Goal: Information Seeking & Learning: Learn about a topic

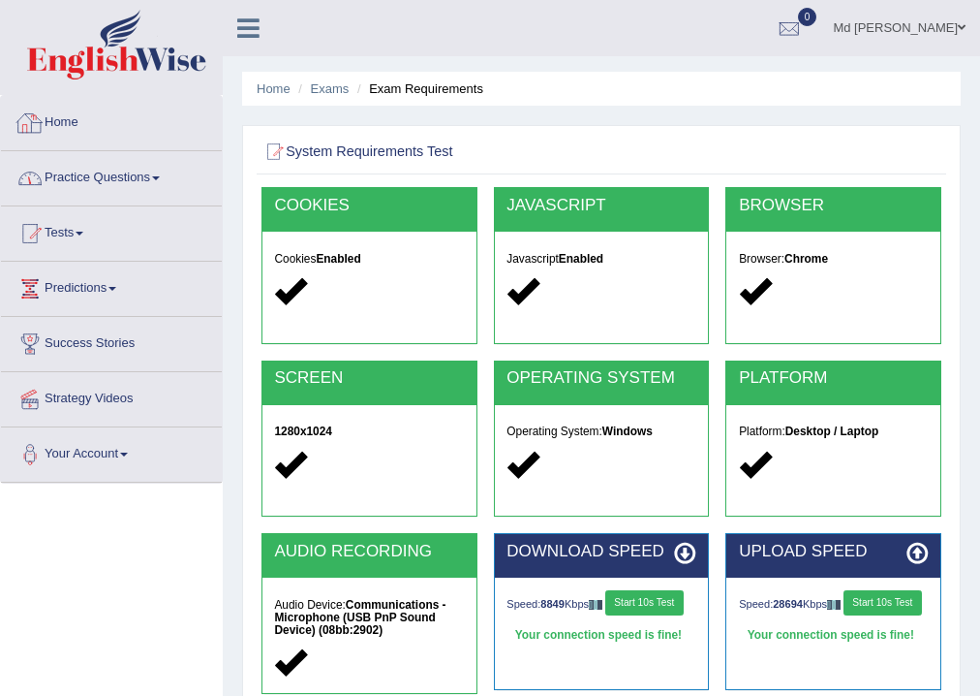
click at [112, 190] on link "Practice Questions" at bounding box center [111, 175] width 221 height 48
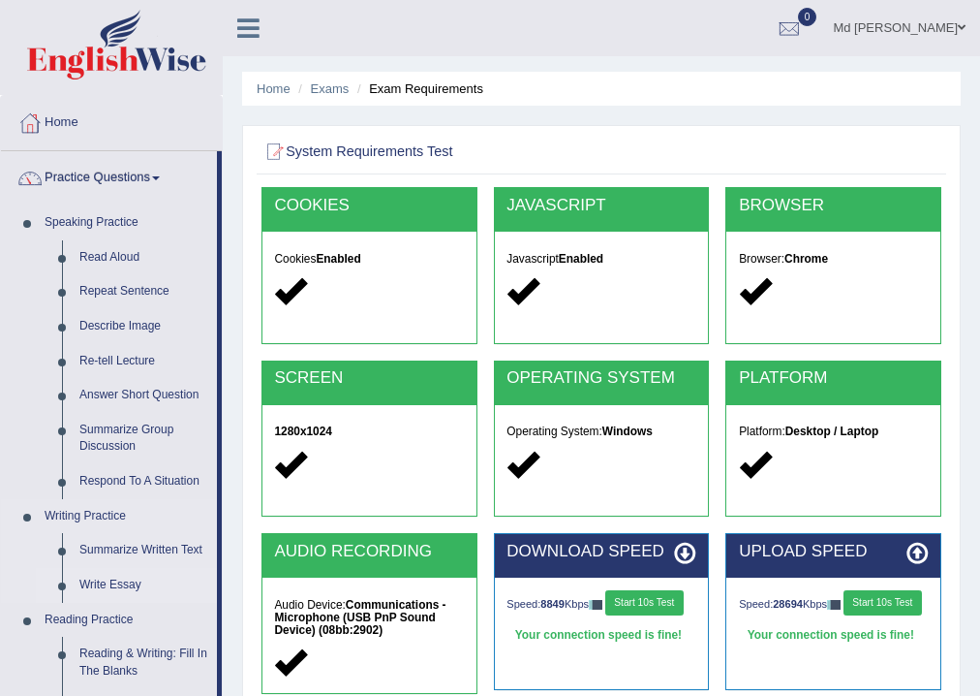
click at [104, 578] on link "Write Essay" at bounding box center [144, 585] width 146 height 35
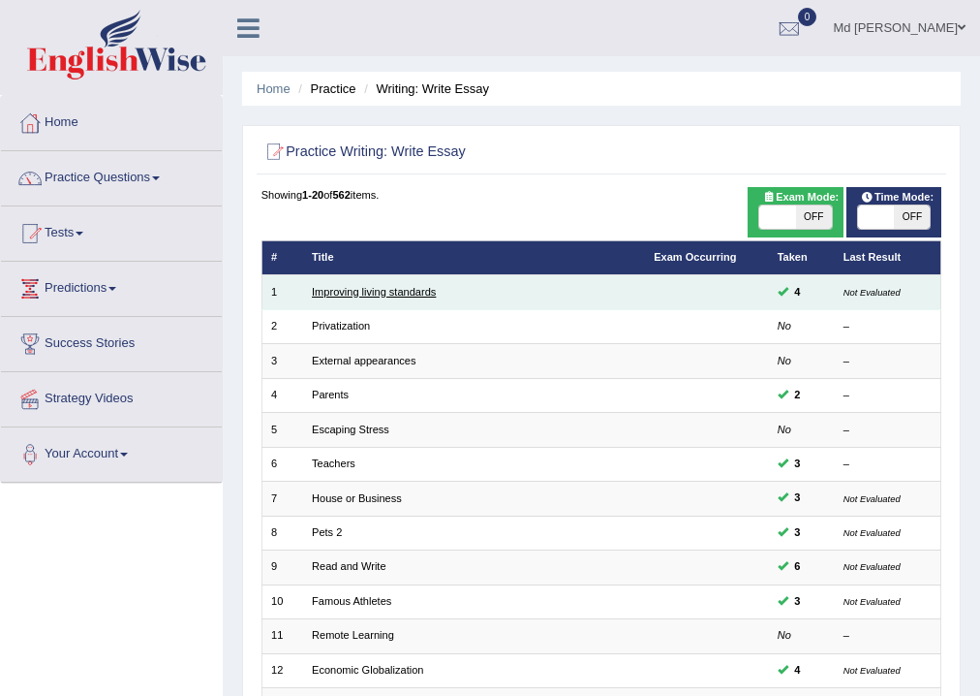
click at [383, 295] on link "Improving living standards" at bounding box center [374, 292] width 124 height 12
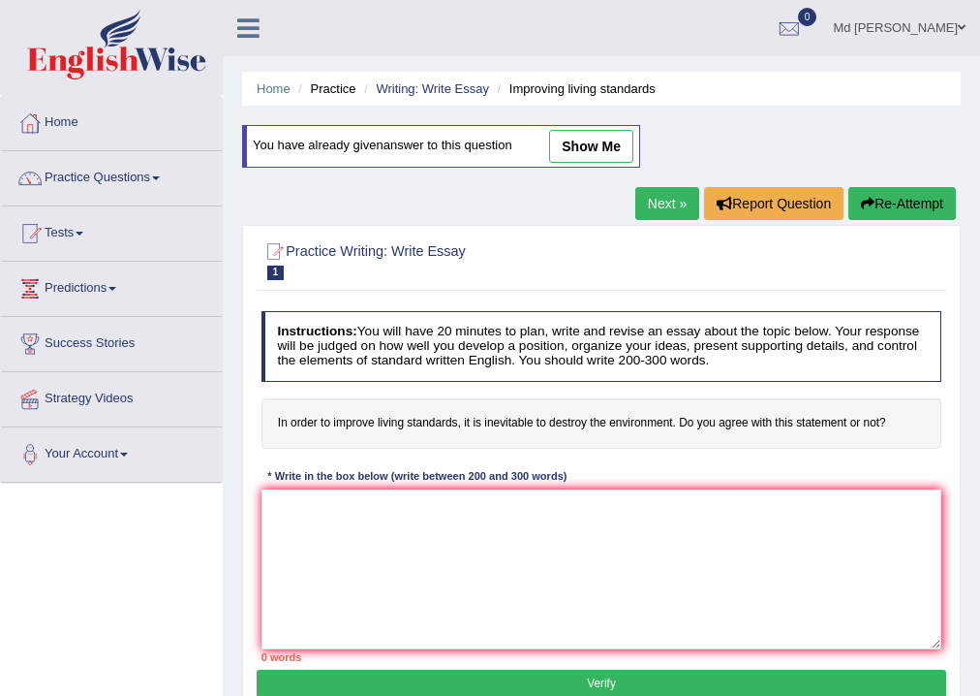
click at [583, 142] on link "show me" at bounding box center [591, 146] width 84 height 33
type textarea "The increasing influence of (topic name) on our lives has ignited numerous disc…"
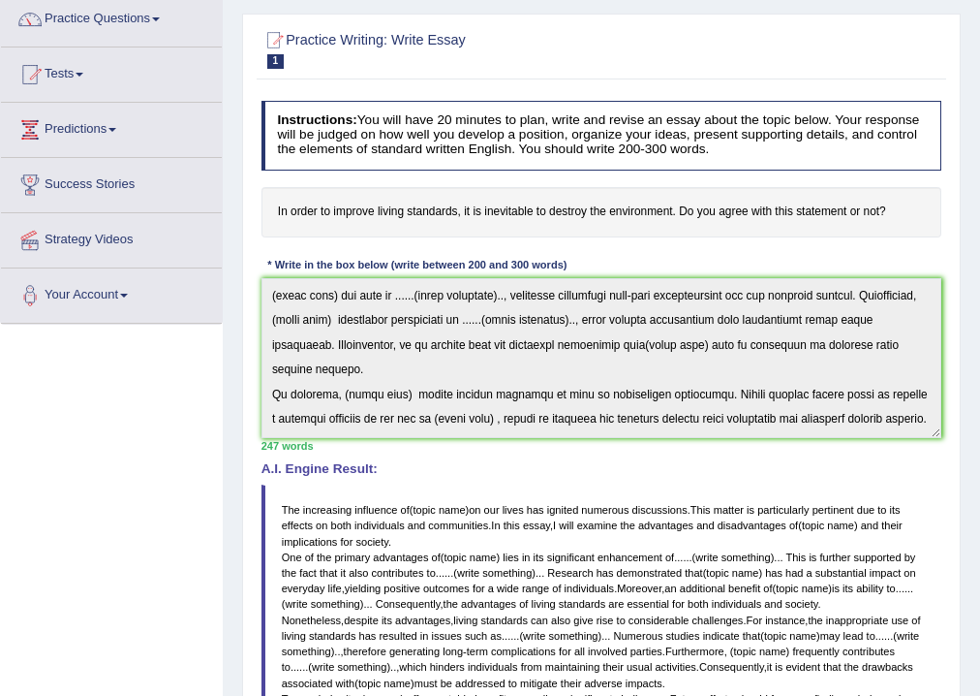
scroll to position [295, 0]
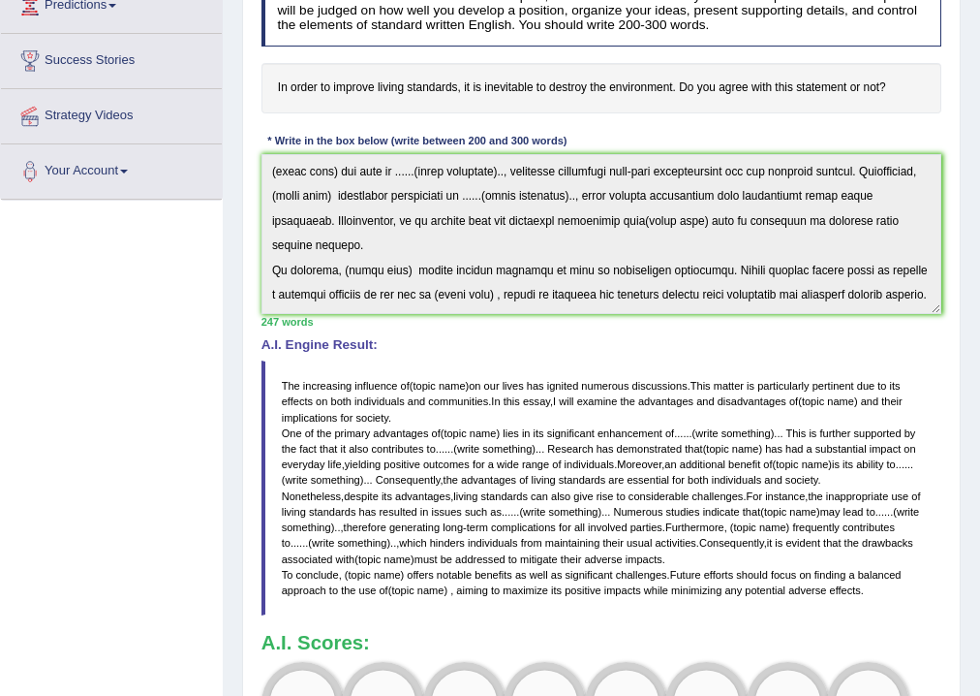
click at [787, 678] on div "Instructions: You will have 20 minutes to plan, write and revise an essay about…" at bounding box center [601, 370] width 689 height 805
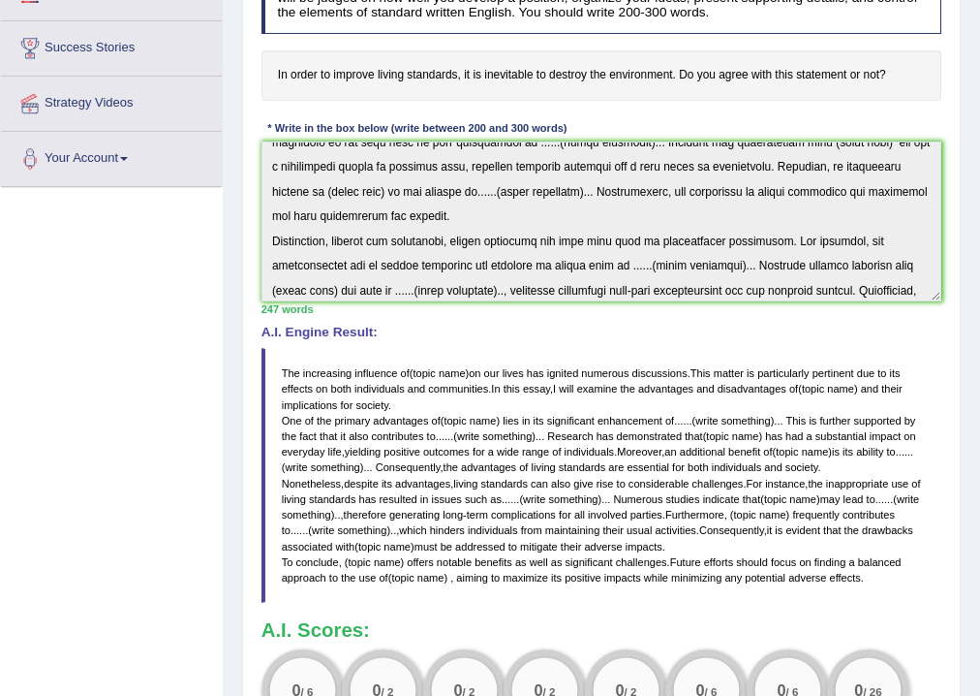
scroll to position [320, 0]
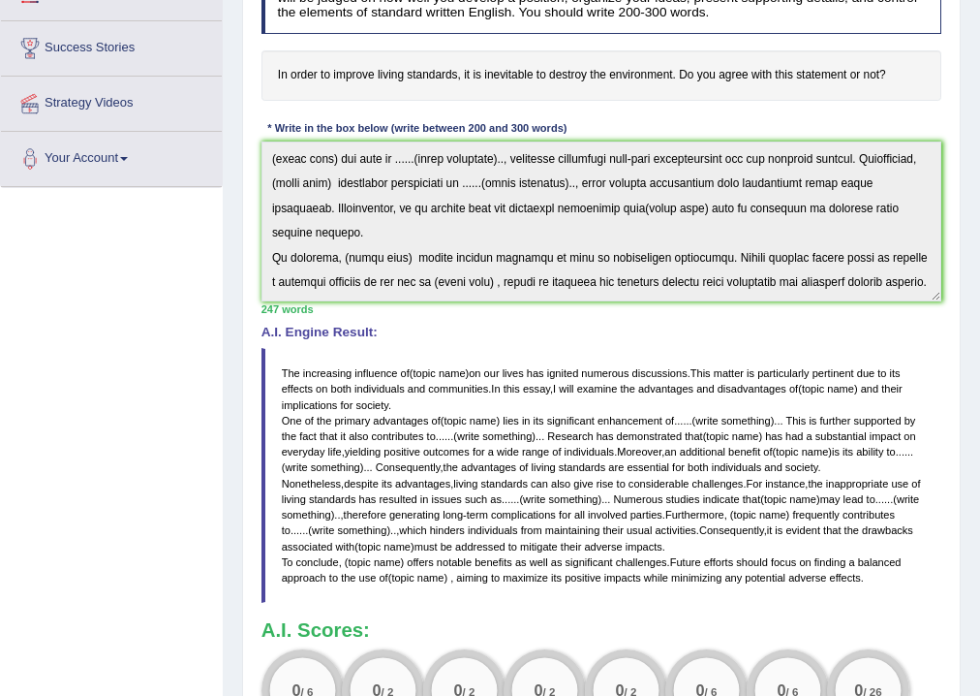
click at [514, 390] on div "Instructions: You will have 20 minutes to plan, write and revise an essay about…" at bounding box center [601, 357] width 689 height 805
